Goal: Register for event/course

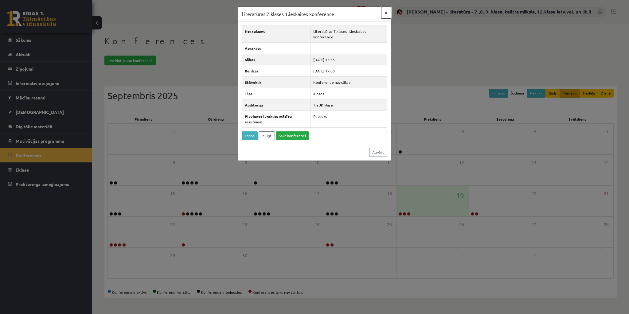
click at [386, 12] on button "×" at bounding box center [386, 13] width 10 height 12
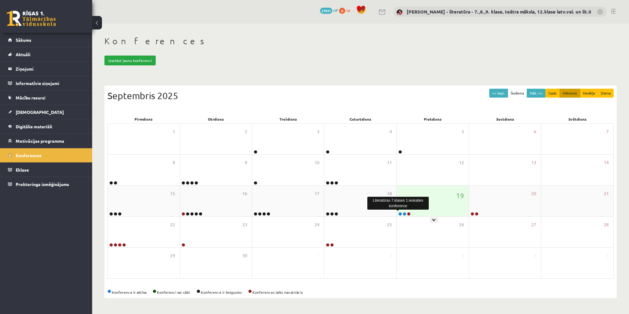
click at [401, 213] on link at bounding box center [400, 214] width 4 height 4
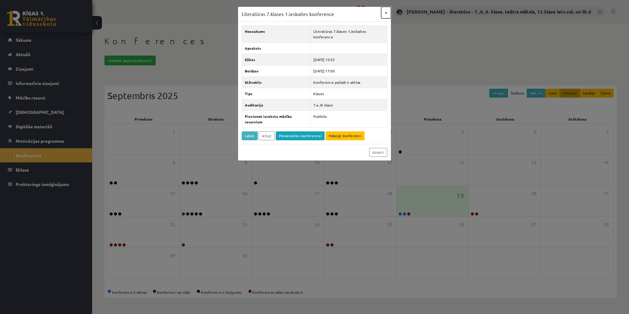
click at [386, 12] on button "×" at bounding box center [386, 13] width 10 height 12
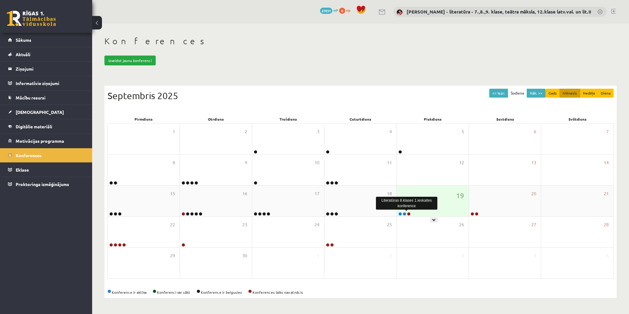
click at [410, 213] on link at bounding box center [409, 214] width 4 height 4
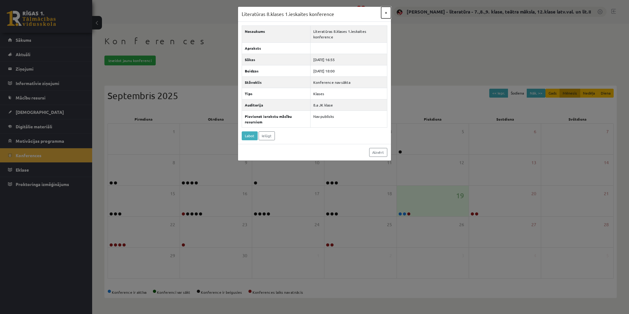
drag, startPoint x: 387, startPoint y: 14, endPoint x: 391, endPoint y: 11, distance: 4.8
click at [387, 14] on button "×" at bounding box center [386, 13] width 10 height 12
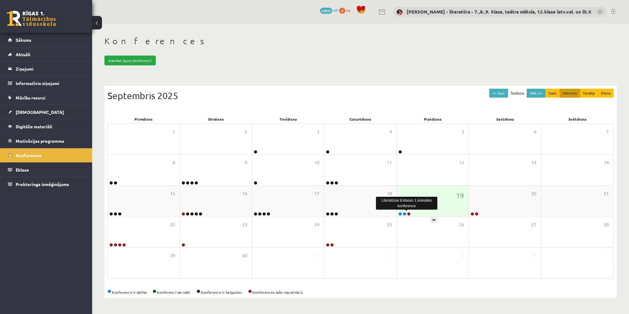
click at [409, 214] on link at bounding box center [409, 214] width 4 height 4
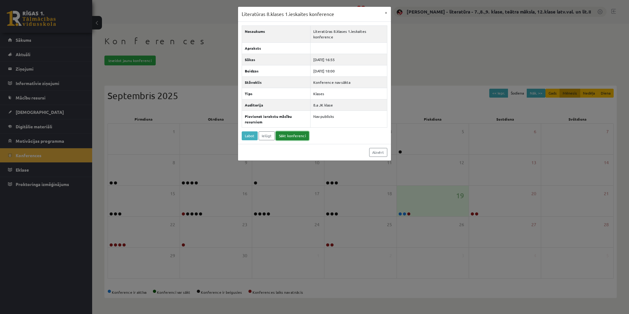
click at [286, 135] on link "Sākt konferenci" at bounding box center [292, 135] width 33 height 9
